Goal: Navigation & Orientation: Find specific page/section

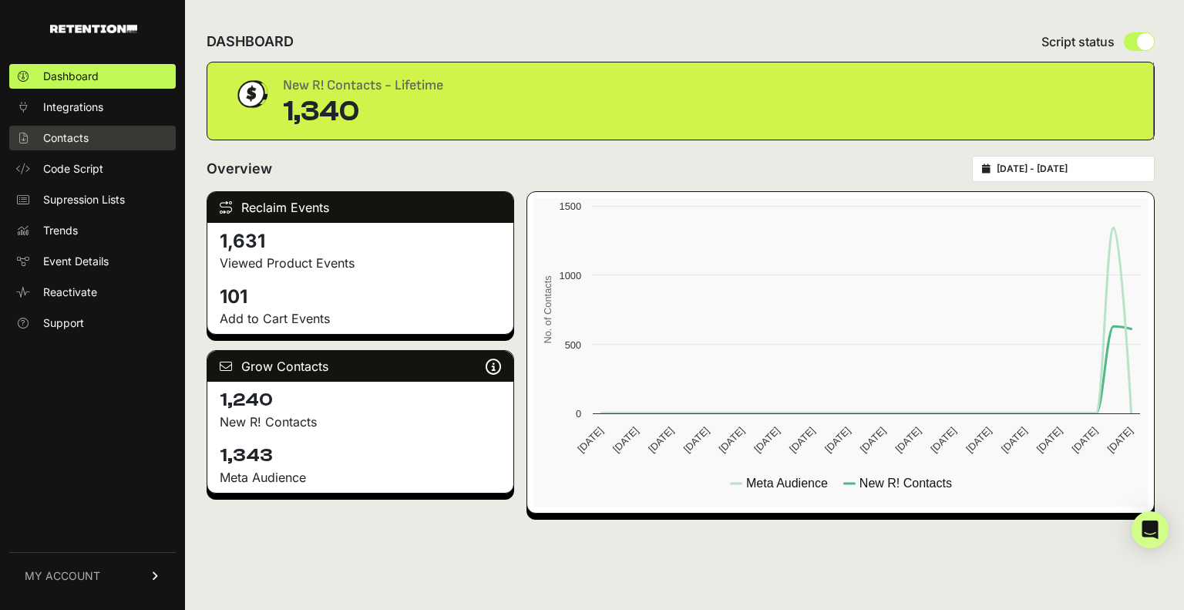
click at [74, 133] on span "Contacts" at bounding box center [65, 137] width 45 height 15
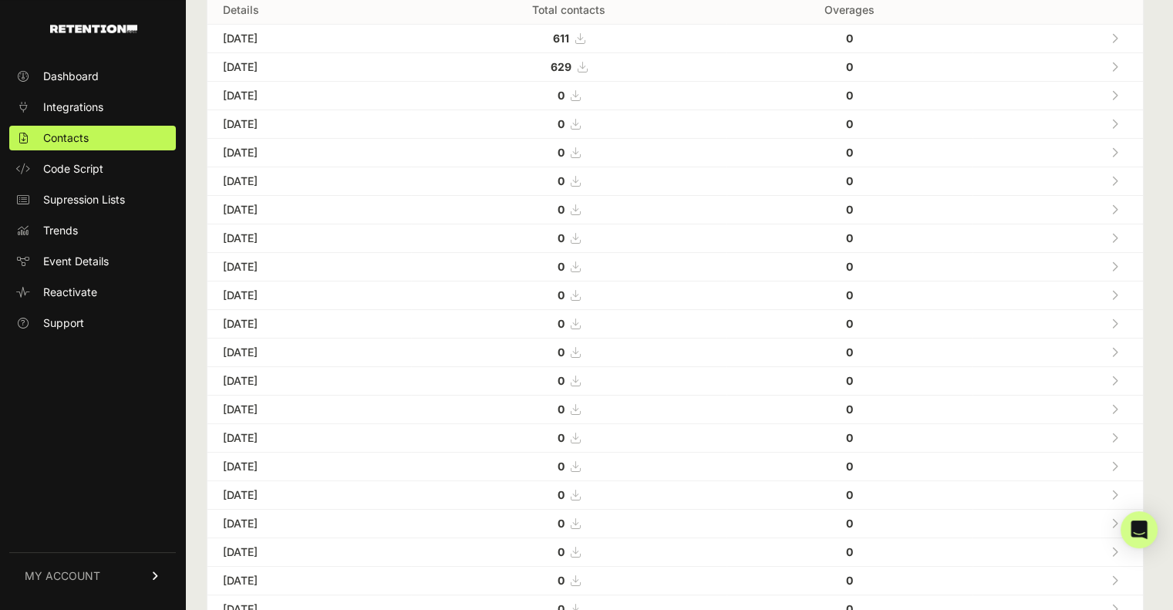
scroll to position [34, 0]
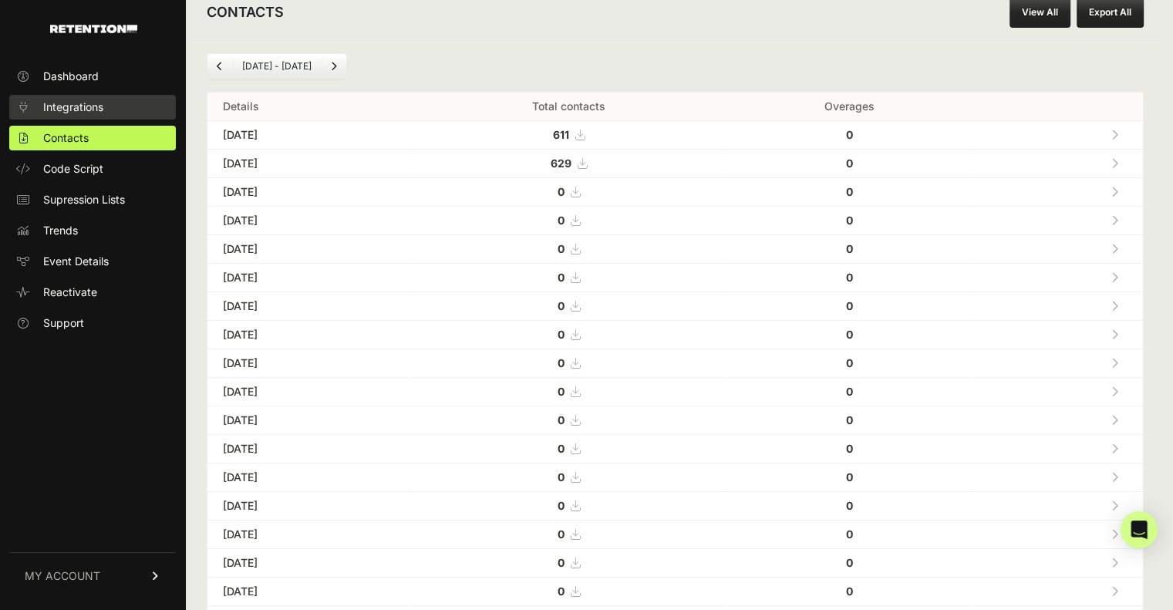
click at [79, 103] on span "Integrations" at bounding box center [73, 106] width 60 height 15
